Goal: Task Accomplishment & Management: Manage account settings

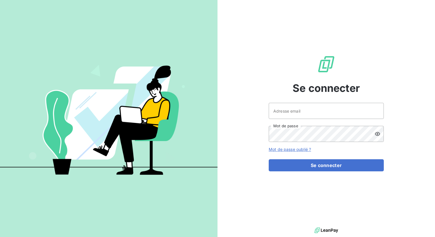
click at [288, 150] on link "Mot de passe oublié ?" at bounding box center [290, 149] width 42 height 5
click at [282, 116] on input "Adresse email" at bounding box center [326, 111] width 115 height 16
type input "henry.pecuchet@leanpay.fr"
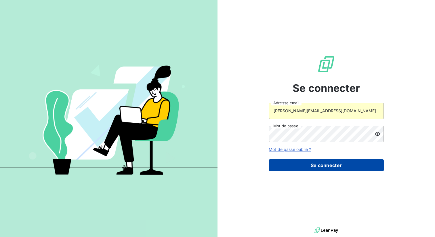
click at [311, 164] on button "Se connecter" at bounding box center [326, 165] width 115 height 12
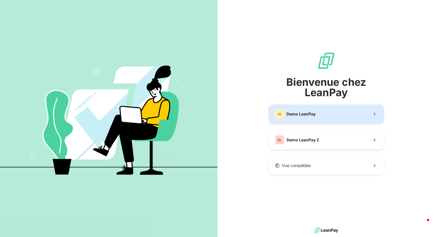
click at [304, 112] on span "Demo LeanPay" at bounding box center [300, 114] width 29 height 6
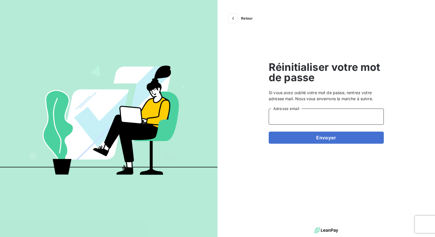
click at [295, 114] on input "Adresse email" at bounding box center [326, 116] width 115 height 16
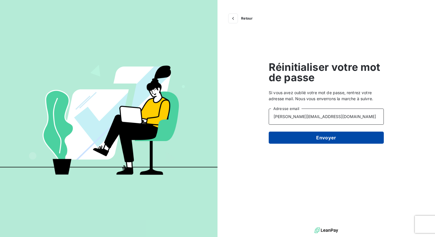
type input "[PERSON_NAME][EMAIL_ADDRESS][DOMAIN_NAME]"
click at [332, 136] on button "Envoyer" at bounding box center [326, 137] width 115 height 12
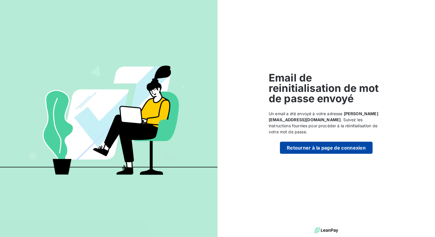
click at [310, 149] on button "Retourner à la page de connexion" at bounding box center [326, 147] width 93 height 12
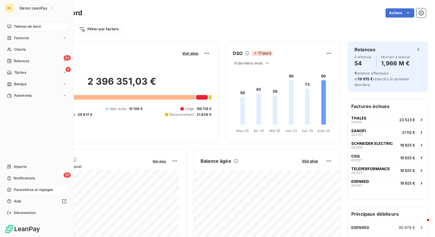
click at [23, 189] on span "Paramètres et réglages" at bounding box center [33, 189] width 39 height 5
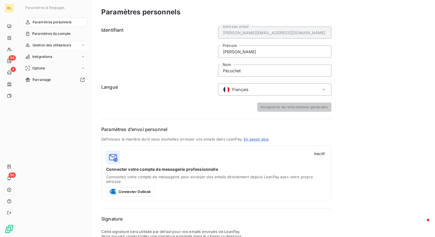
click at [58, 44] on span "Gestion des utilisateurs" at bounding box center [51, 45] width 39 height 5
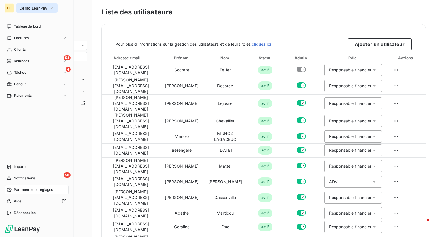
click at [43, 7] on span "Demo LeanPay" at bounding box center [34, 8] width 28 height 5
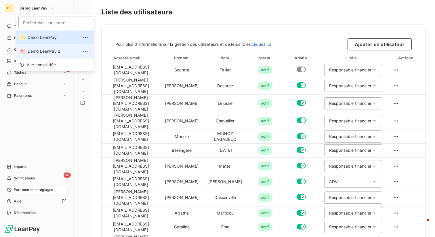
click at [44, 50] on span "Demo LeanPay 2" at bounding box center [53, 51] width 51 height 6
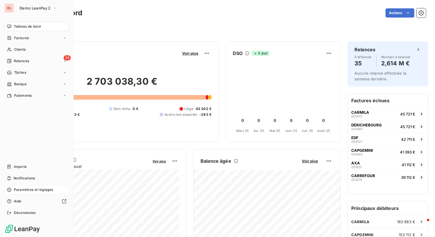
click at [25, 189] on span "Paramètres et réglages" at bounding box center [33, 189] width 39 height 5
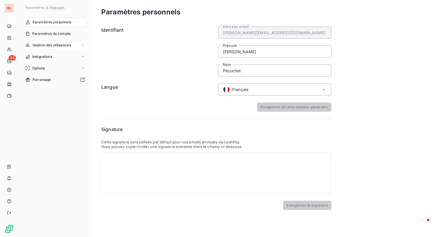
click at [50, 46] on span "Gestion des utilisateurs" at bounding box center [51, 45] width 39 height 5
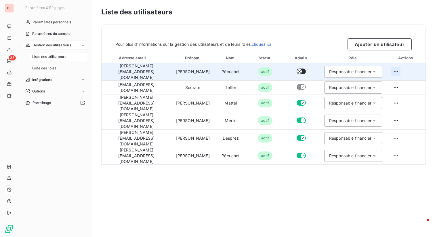
click at [395, 70] on html "DL 35 Paramètres & Réglages Paramètres personnels Paramètres du compte Gestion …" at bounding box center [217, 118] width 435 height 237
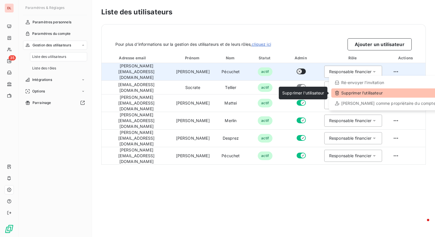
click at [368, 92] on div "Supprimer l’utilisateur" at bounding box center [385, 92] width 108 height 9
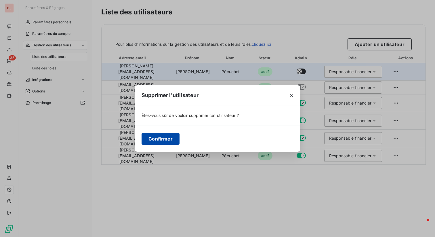
click at [164, 137] on button "Confirmer" at bounding box center [160, 139] width 38 height 12
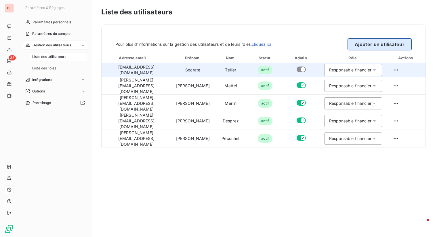
click at [381, 43] on button "Ajouter un utilisateur" at bounding box center [379, 44] width 64 height 12
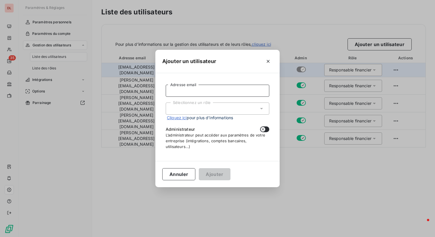
click at [186, 93] on input "Adresse email" at bounding box center [218, 91] width 104 height 12
type input "test_relances+user@leanpay.fr"
click at [165, 91] on div "test_relances+user@leanpay.fr Adresse email Sélectionnez un rôle Cliquez ici po…" at bounding box center [217, 117] width 110 height 74
click at [218, 70] on div "Ajouter un utilisateur" at bounding box center [217, 61] width 124 height 23
click at [224, 81] on div "test_relances+user@leanpay.fr Adresse email Sélectionnez un rôle Cliquez ici po…" at bounding box center [217, 117] width 110 height 74
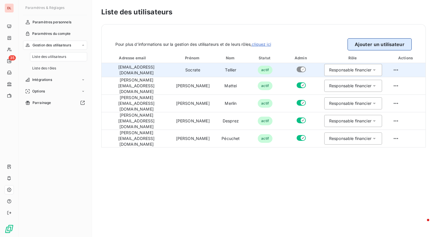
click at [369, 44] on button "Ajouter un utilisateur" at bounding box center [379, 44] width 64 height 12
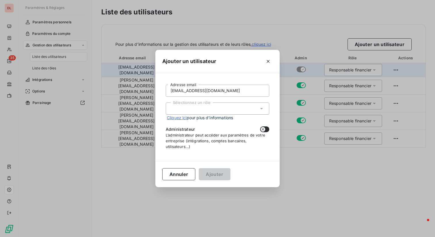
click at [206, 111] on div "Sélectionnez un rôle" at bounding box center [218, 108] width 104 height 12
click at [202, 121] on li "Responsable financier" at bounding box center [218, 121] width 104 height 10
click at [218, 175] on button "Ajouter" at bounding box center [214, 174] width 31 height 12
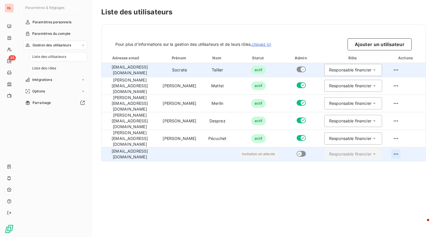
click at [405, 138] on html "DL 35 Paramètres & Réglages Paramètres personnels Paramètres du compte Gestion …" at bounding box center [217, 118] width 435 height 237
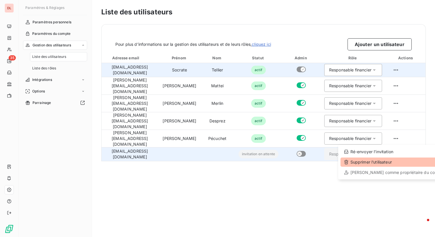
click at [380, 162] on div "Supprimer l’utilisateur" at bounding box center [394, 161] width 108 height 9
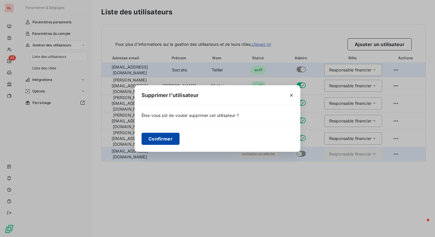
click at [166, 139] on button "Confirmer" at bounding box center [160, 139] width 38 height 12
